Goal: Task Accomplishment & Management: Use online tool/utility

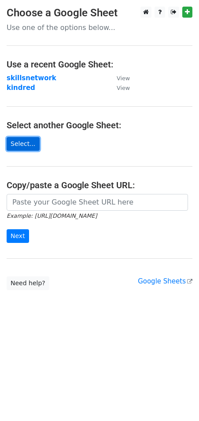
click at [18, 143] on link "Select..." at bounding box center [23, 144] width 33 height 14
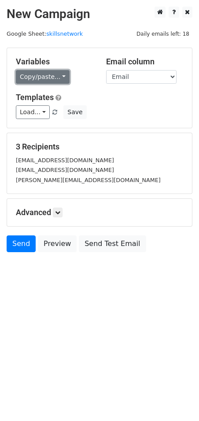
click at [53, 79] on link "Copy/paste..." at bounding box center [43, 77] width 54 height 14
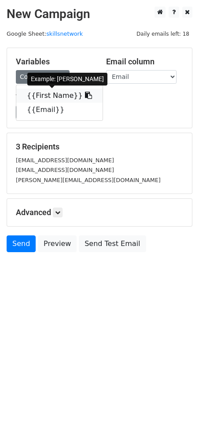
click at [67, 91] on link "{{First Name}}" at bounding box center [59, 96] width 86 height 14
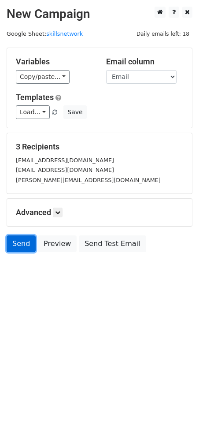
click at [20, 248] on link "Send" at bounding box center [21, 243] width 29 height 17
